Goal: Check status: Check status

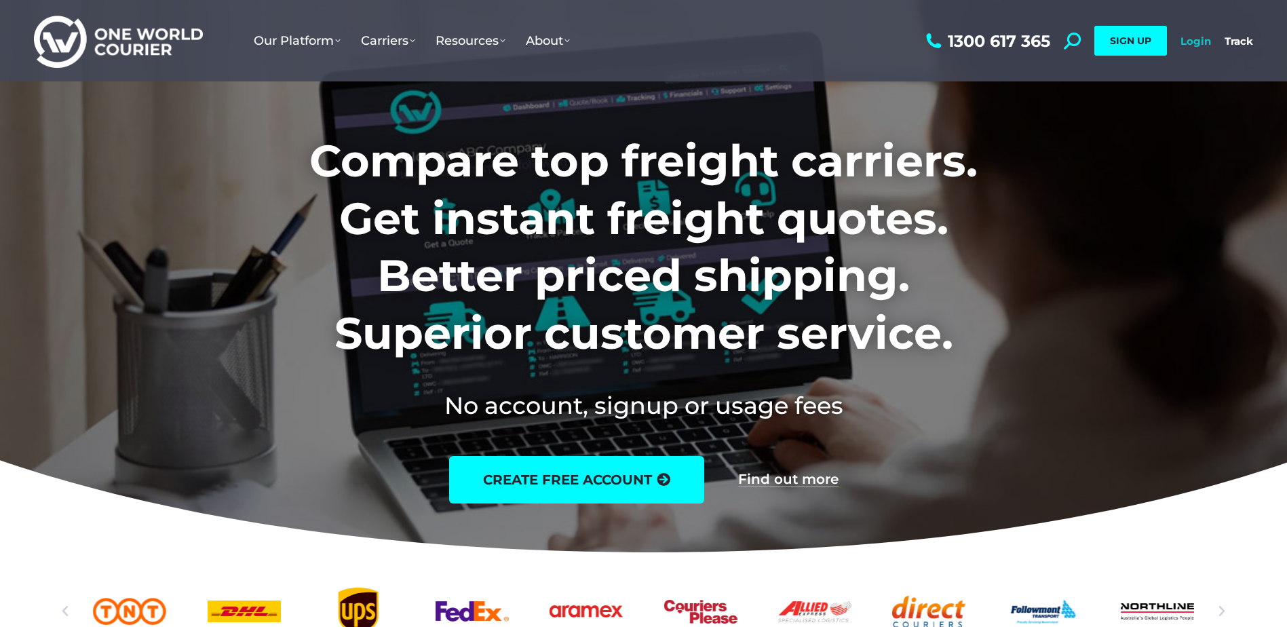
click at [1210, 44] on link "Login" at bounding box center [1195, 41] width 31 height 13
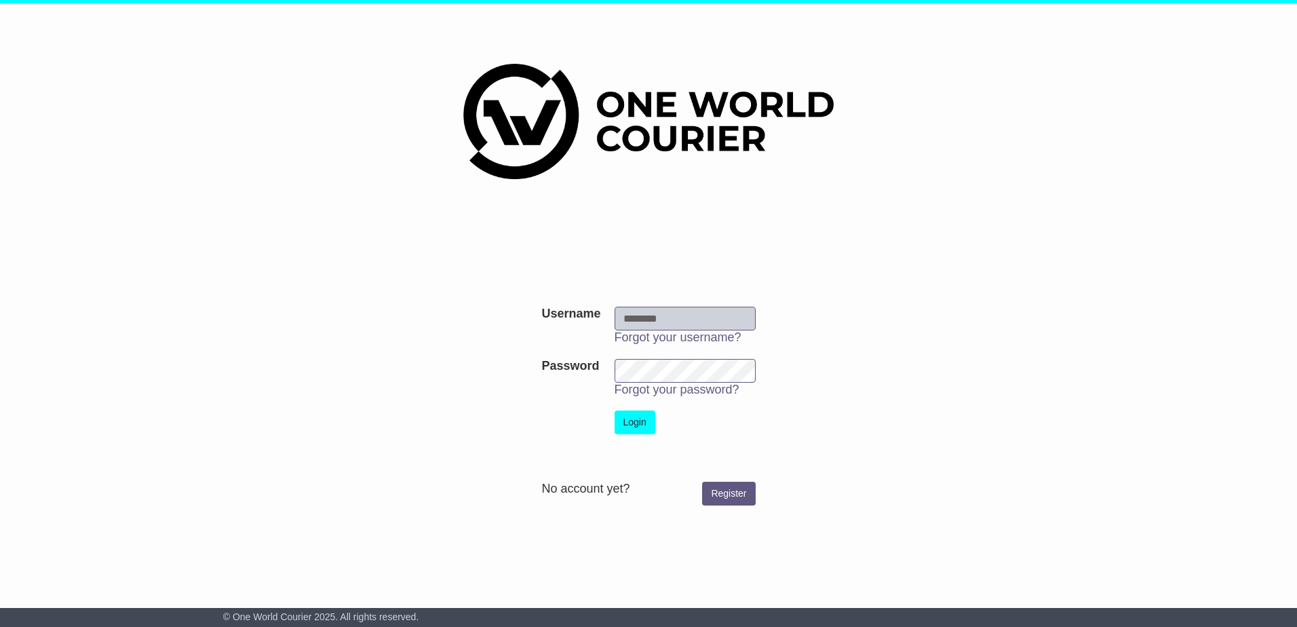
type input "**********"
click at [634, 422] on button "Login" at bounding box center [635, 422] width 41 height 24
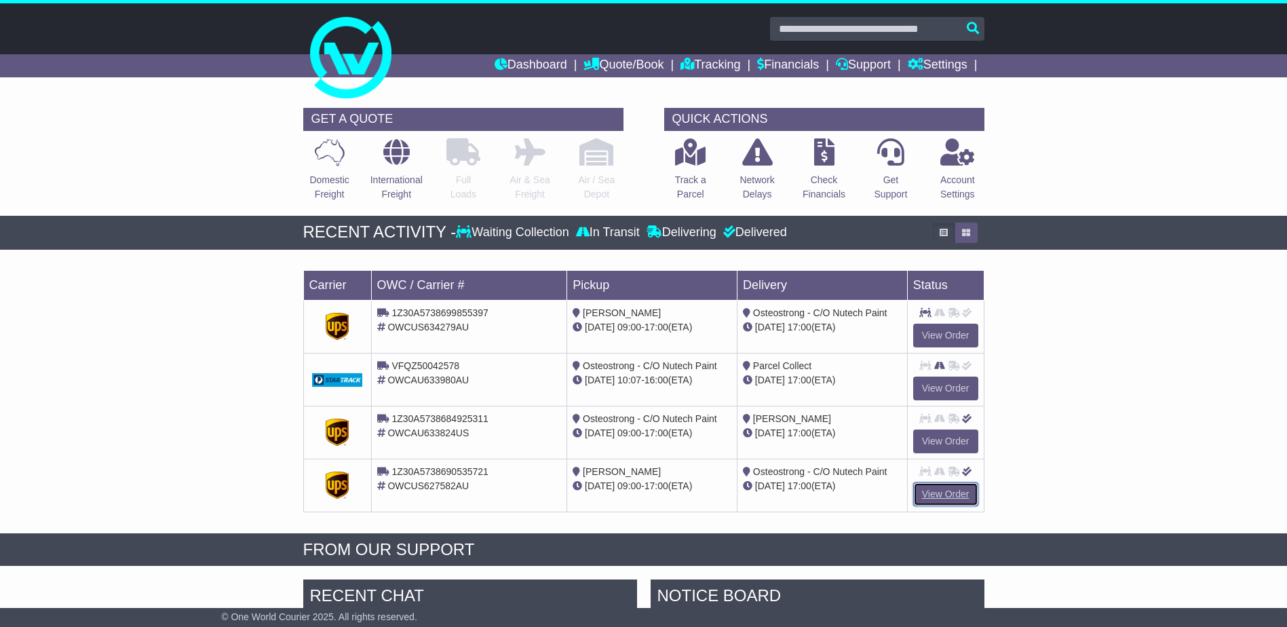
click at [950, 494] on link "View Order" at bounding box center [945, 494] width 65 height 24
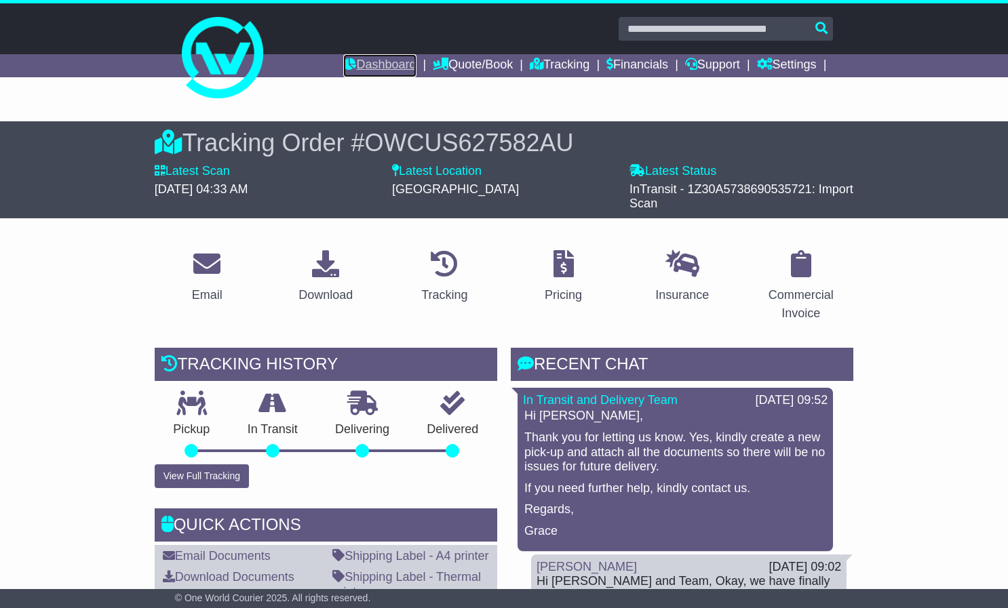
drag, startPoint x: 376, startPoint y: 67, endPoint x: 387, endPoint y: 67, distance: 10.9
click at [376, 67] on link "Dashboard" at bounding box center [379, 65] width 73 height 23
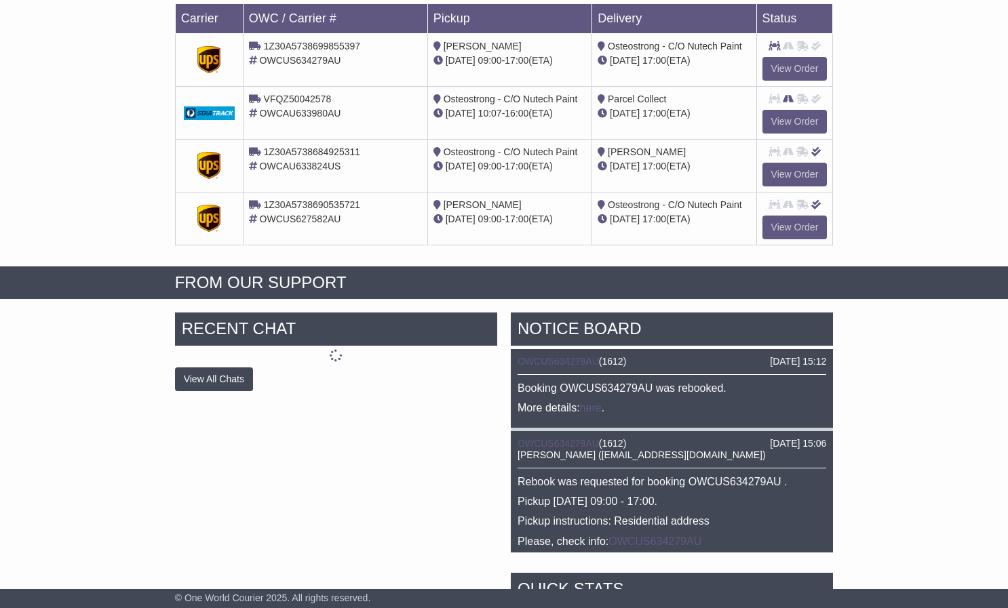
scroll to position [271, 0]
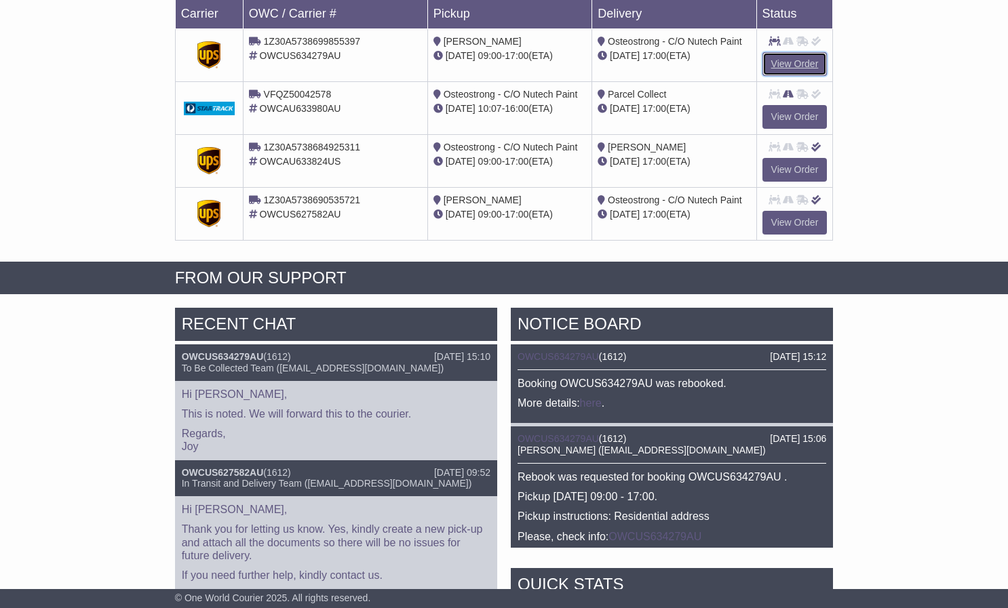
click at [802, 58] on link "View Order" at bounding box center [794, 64] width 65 height 24
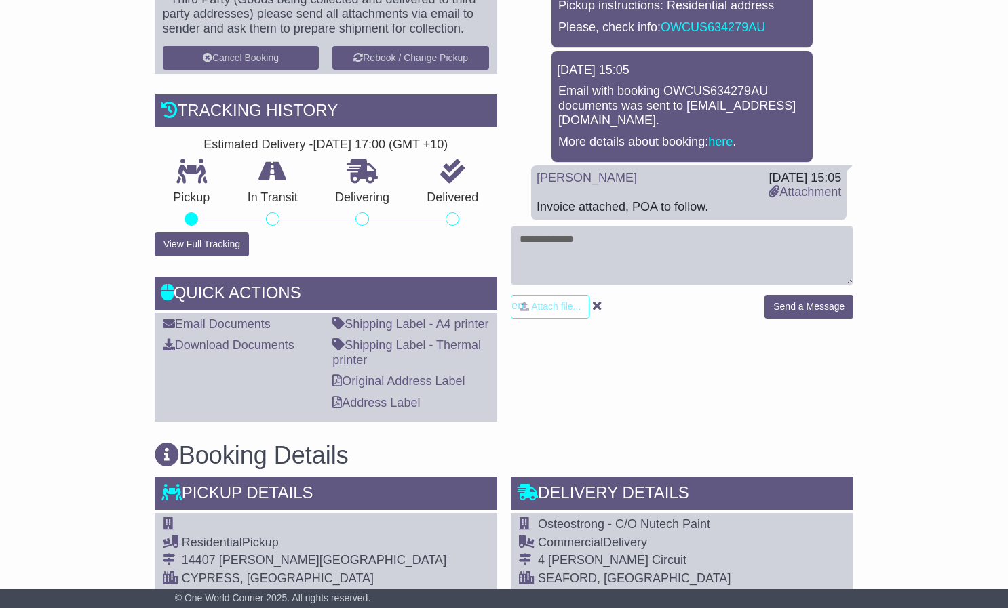
scroll to position [475, 0]
